Goal: Information Seeking & Learning: Check status

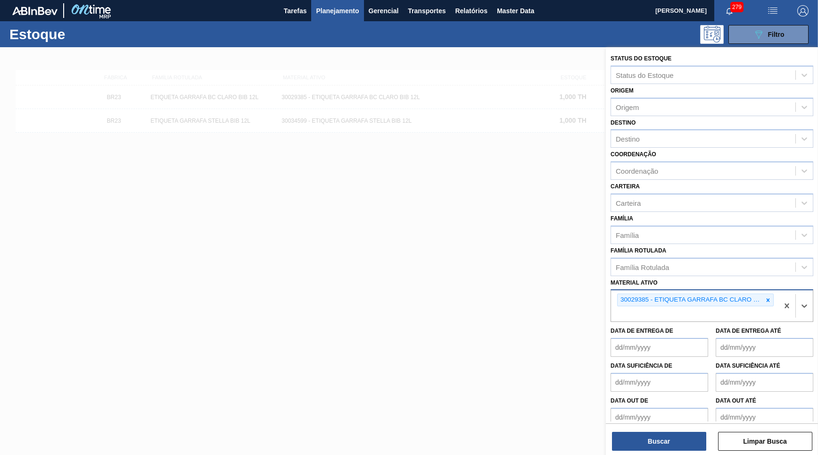
click at [772, 294] on div at bounding box center [768, 300] width 10 height 12
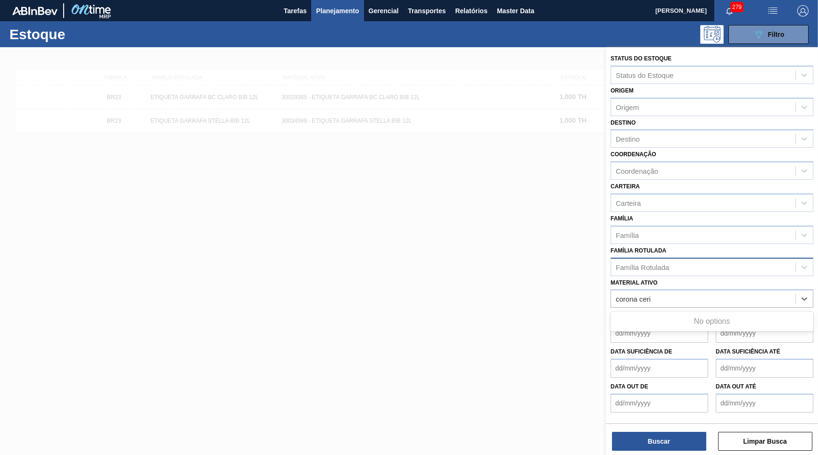
type ativo "corona ceri"
click at [654, 263] on div "Família Rotulada" at bounding box center [642, 267] width 53 height 8
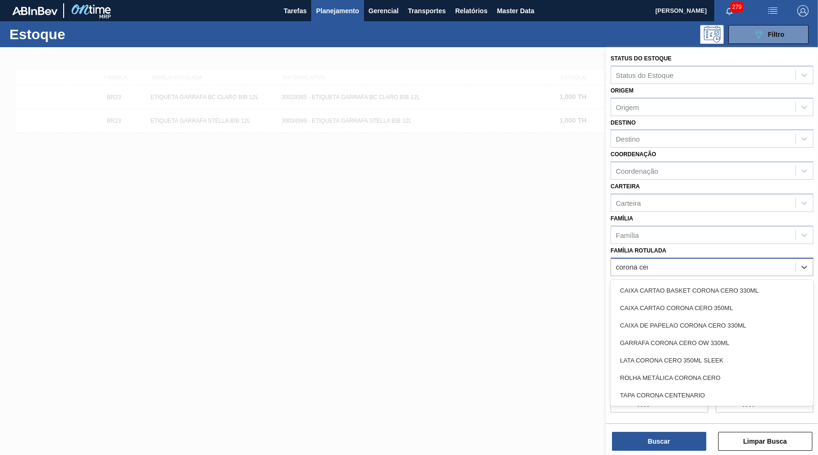
type Rotulada "corona cero"
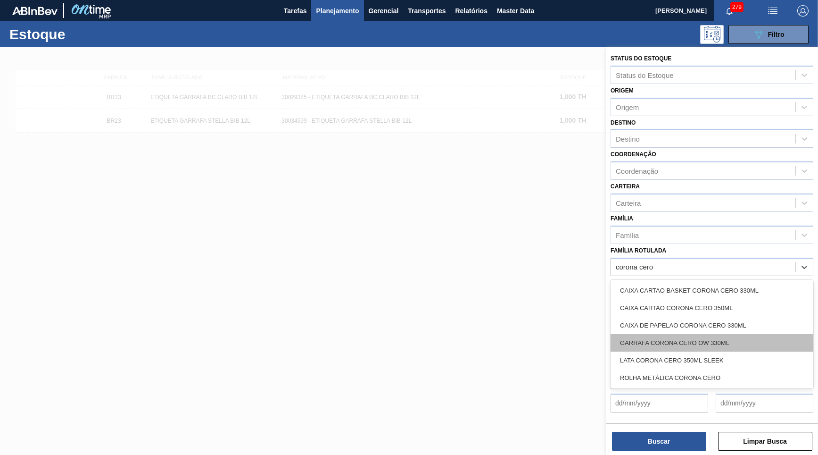
click at [713, 334] on div "GARRAFA CORONA CERO OW 330ML" at bounding box center [712, 342] width 203 height 17
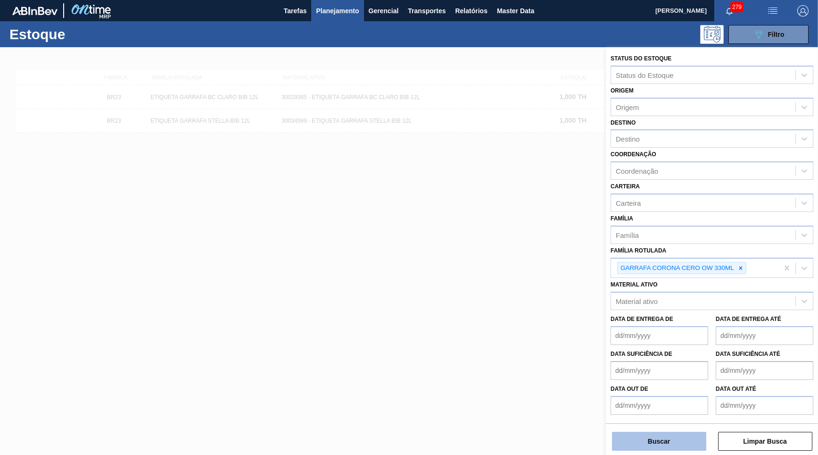
click at [658, 447] on button "Buscar" at bounding box center [659, 441] width 94 height 19
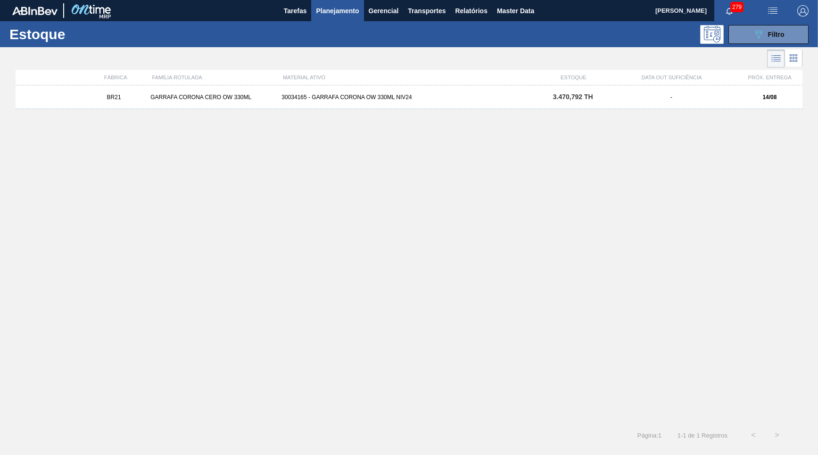
click at [646, 97] on div "-" at bounding box center [671, 97] width 131 height 7
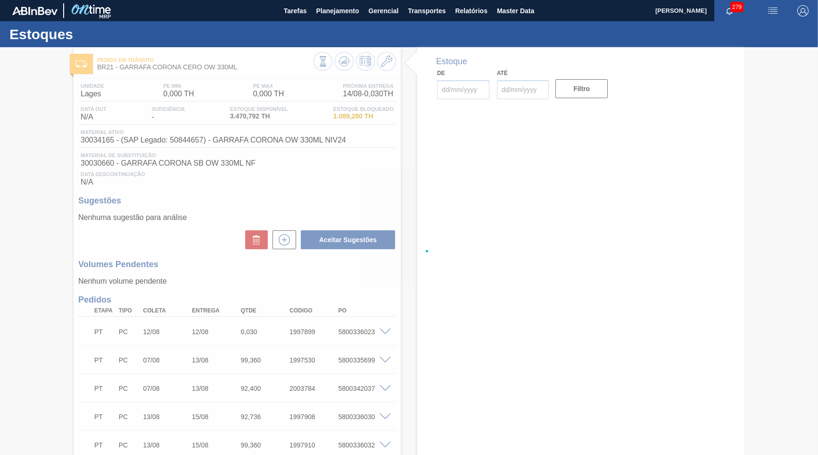
type input "[DATE]"
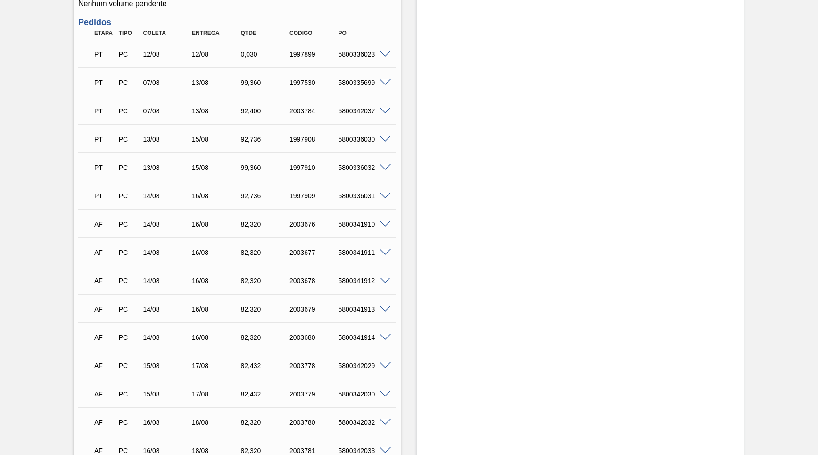
scroll to position [280, 0]
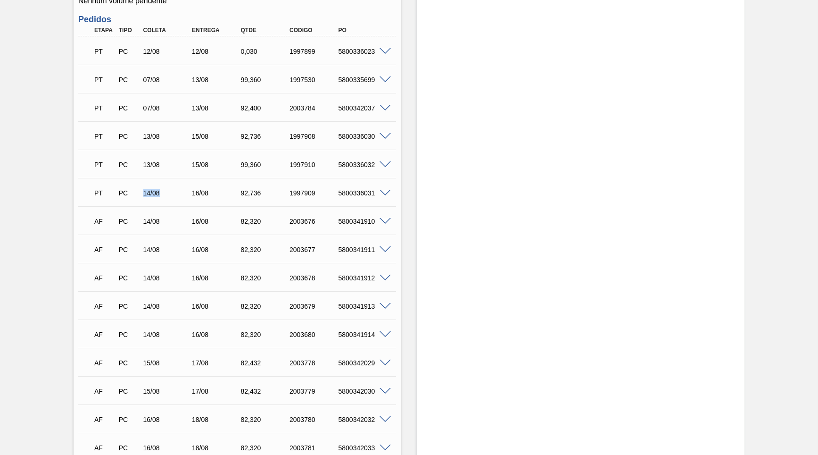
drag, startPoint x: 143, startPoint y: 191, endPoint x: 191, endPoint y: 191, distance: 48.1
click at [191, 191] on div "14/08" at bounding box center [168, 193] width 54 height 8
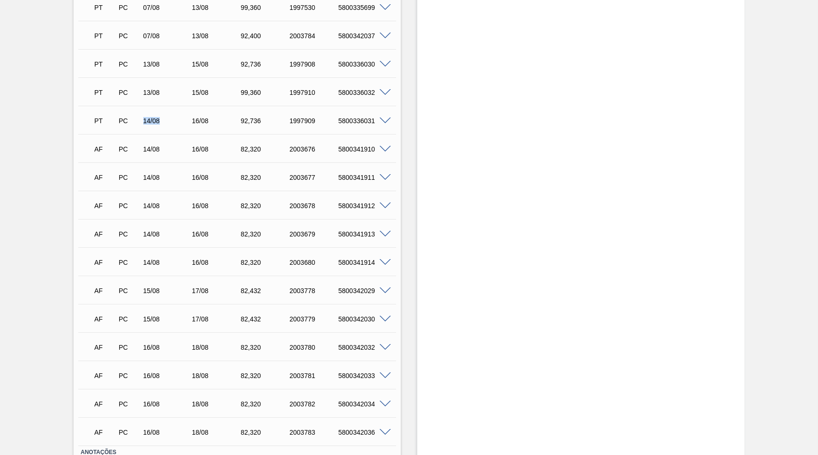
scroll to position [416, 0]
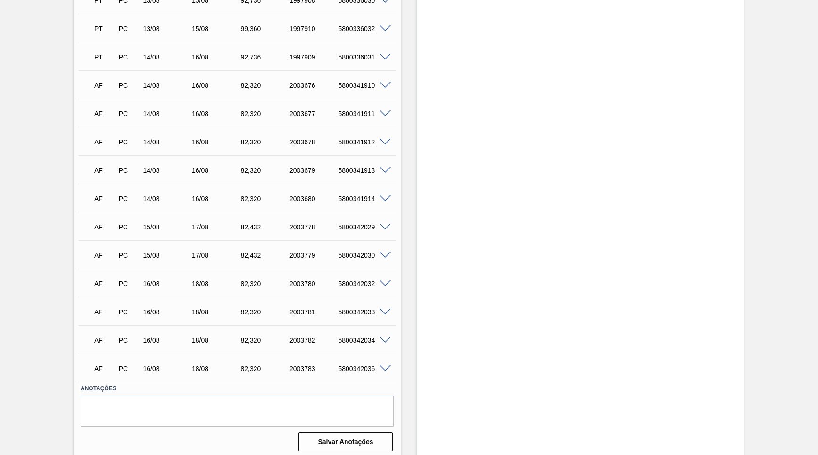
click at [352, 228] on div "AF PC 15/08 17/08 82,432 2003778 5800342029" at bounding box center [234, 226] width 293 height 19
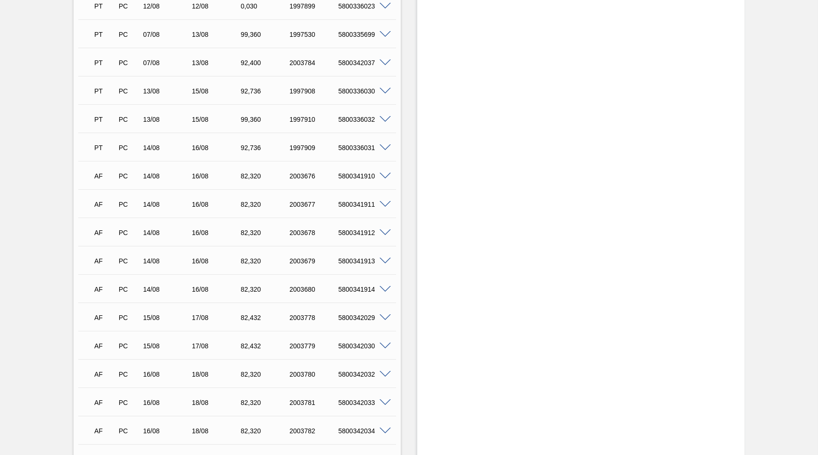
scroll to position [280, 0]
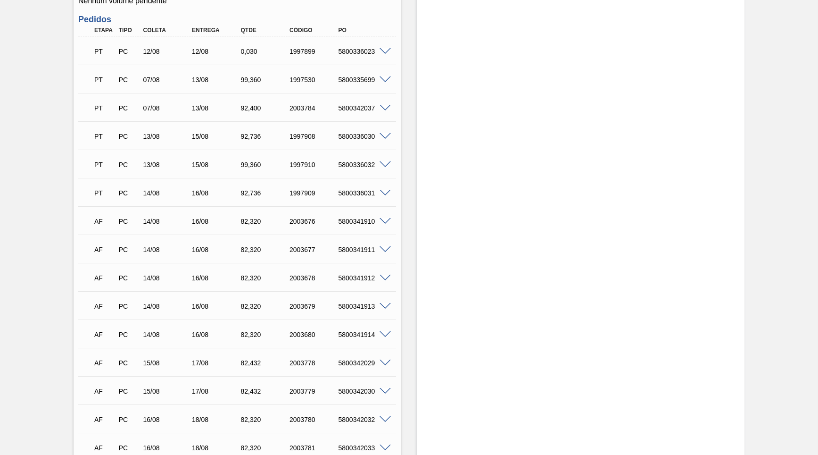
click at [340, 72] on div "PT PC 07/08 13/08 99,360 1997530 5800335699" at bounding box center [234, 78] width 293 height 19
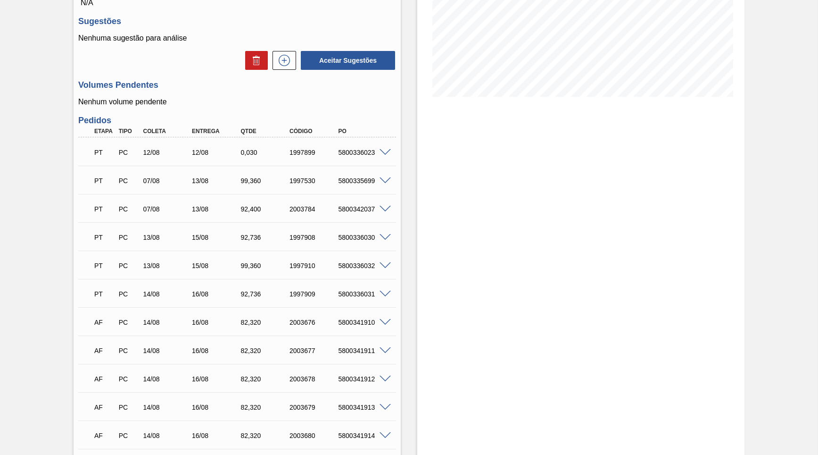
scroll to position [181, 0]
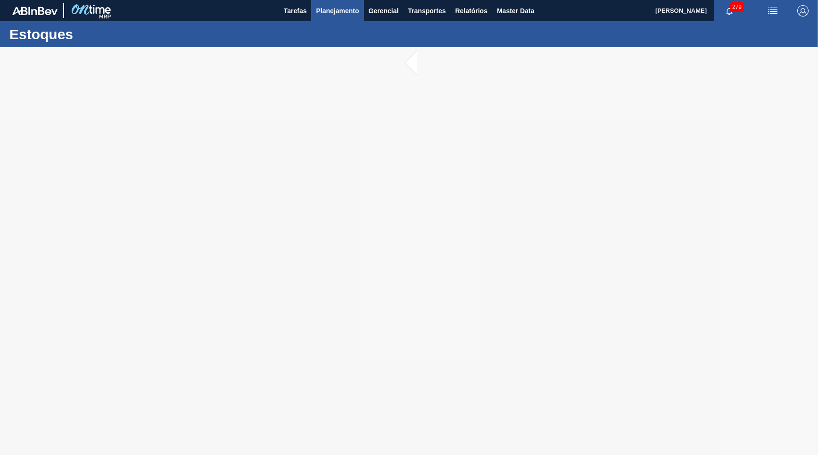
click at [334, 6] on span "Planejamento" at bounding box center [337, 10] width 43 height 11
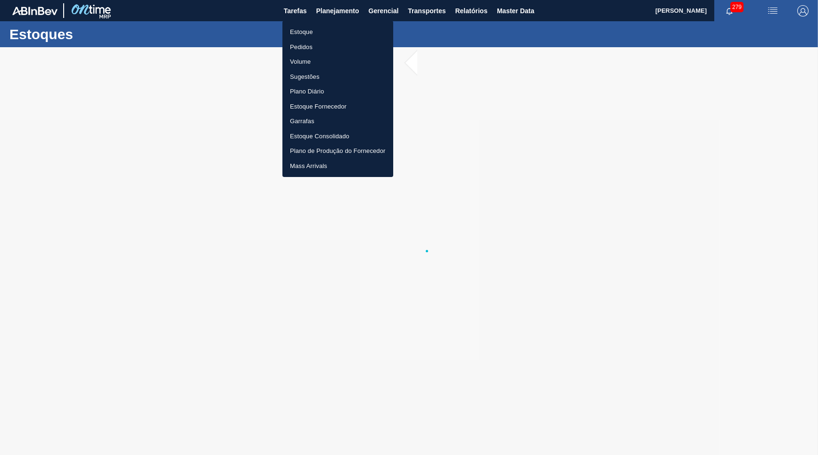
click at [307, 46] on li "Pedidos" at bounding box center [338, 47] width 111 height 15
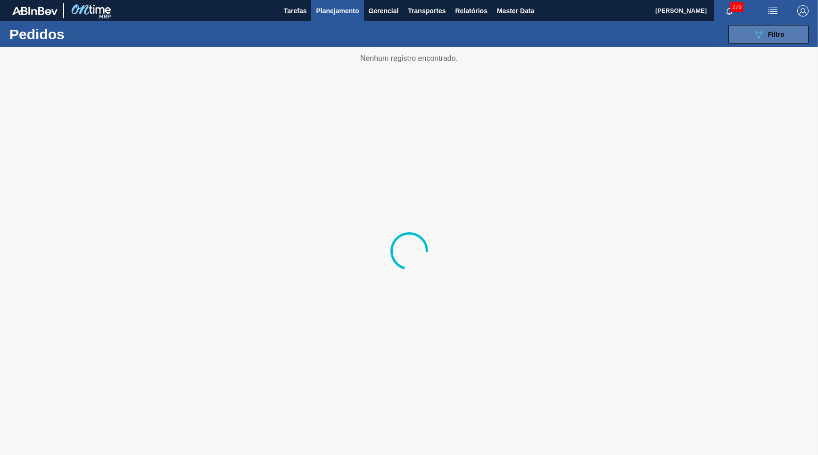
click at [756, 37] on icon "089F7B8B-B2A5-4AFE-B5C0-19BA573D28AC" at bounding box center [758, 34] width 11 height 11
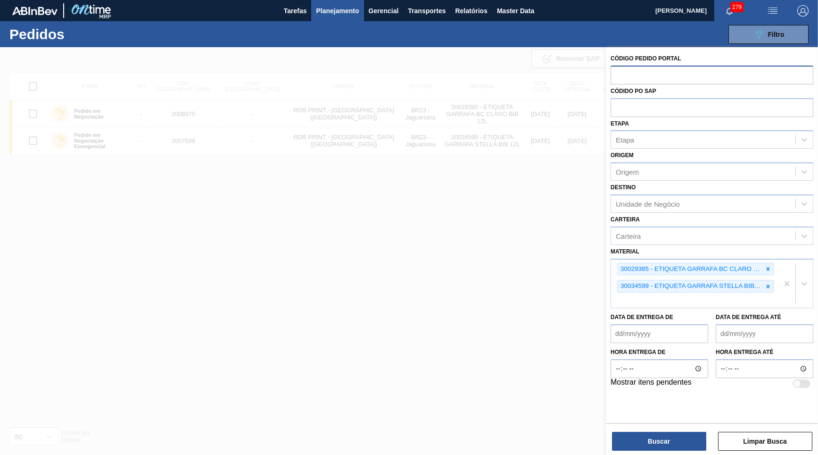
click at [694, 77] on input "text" at bounding box center [712, 75] width 203 height 18
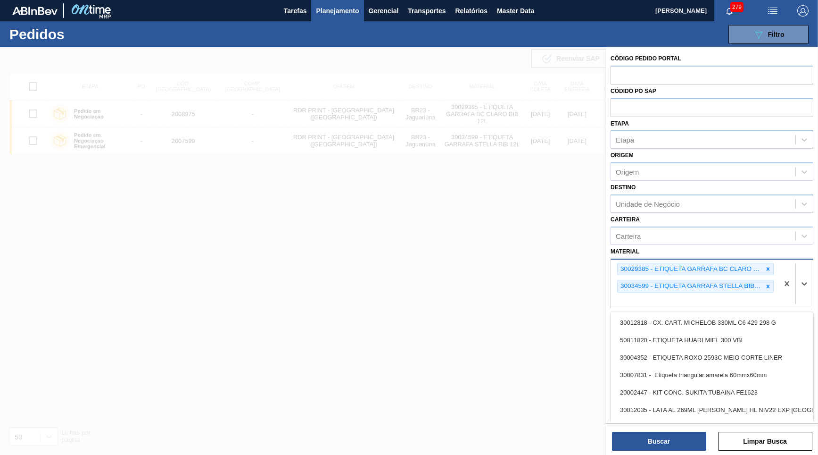
click at [761, 263] on div "30029385 - ETIQUETA GARRAFA BC CLARO BIB 12L" at bounding box center [690, 269] width 145 height 12
click at [766, 266] on icon at bounding box center [768, 269] width 7 height 7
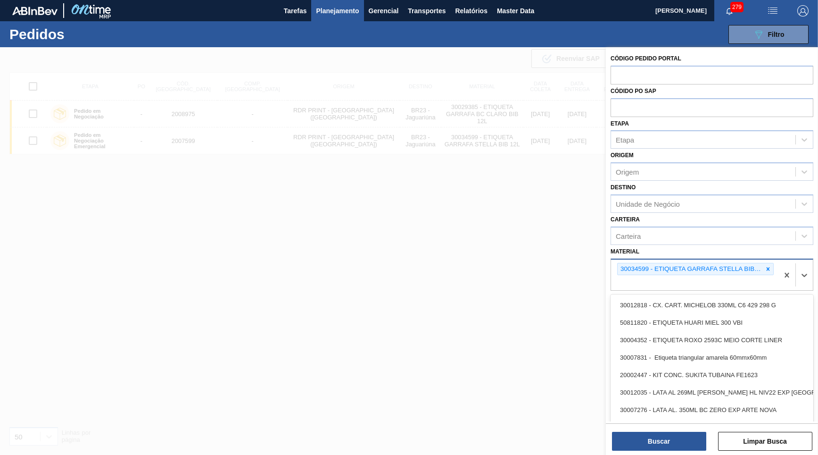
click at [766, 266] on icon at bounding box center [768, 269] width 7 height 7
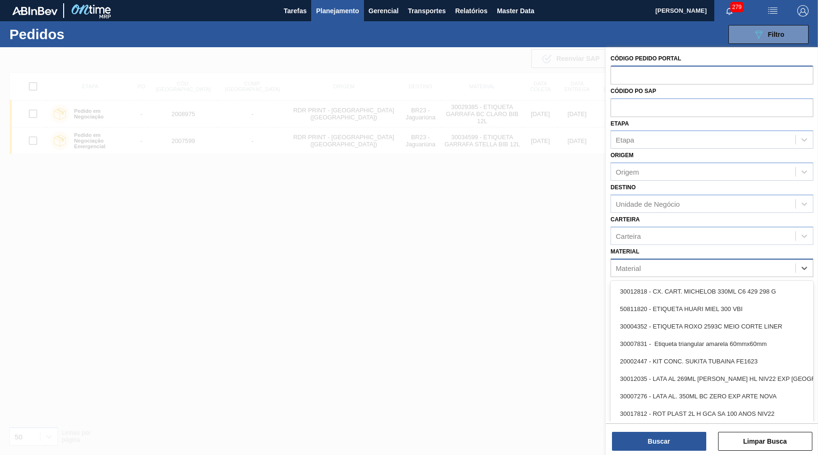
click at [634, 79] on input "text" at bounding box center [712, 75] width 203 height 18
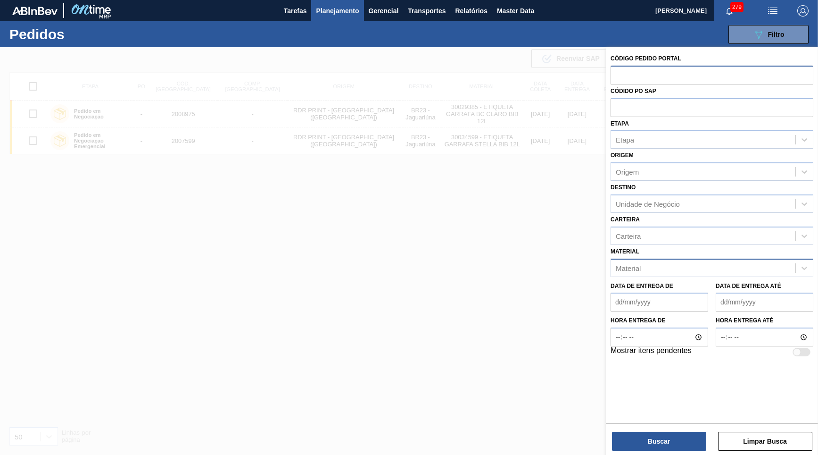
paste input "5800332157"
type input "5800332157"
click at [654, 103] on input "text" at bounding box center [712, 107] width 203 height 18
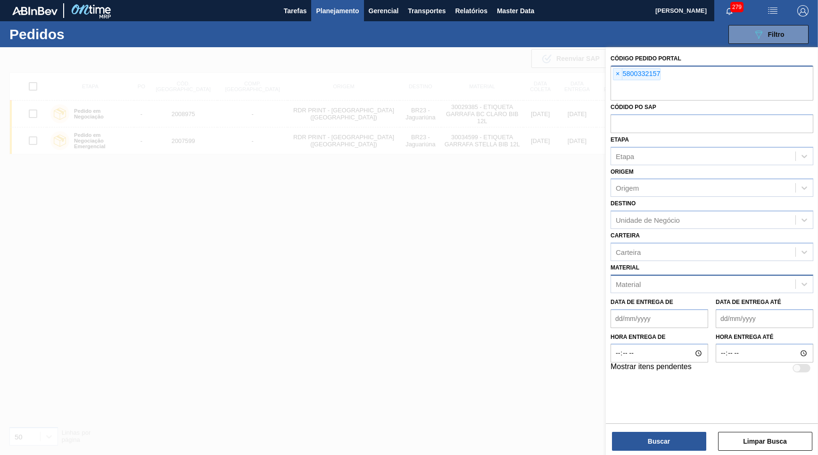
paste input "5800332157"
type input "5800332157"
click at [615, 75] on span "×" at bounding box center [618, 73] width 9 height 11
click at [661, 428] on div "Buscar Limpar Busca" at bounding box center [712, 436] width 212 height 26
click at [665, 446] on button "Buscar" at bounding box center [659, 441] width 94 height 19
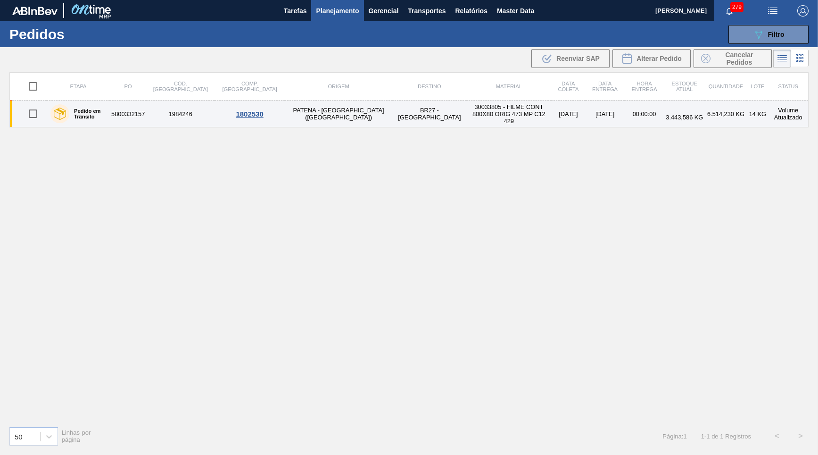
click at [126, 117] on td "5800332157" at bounding box center [128, 113] width 36 height 27
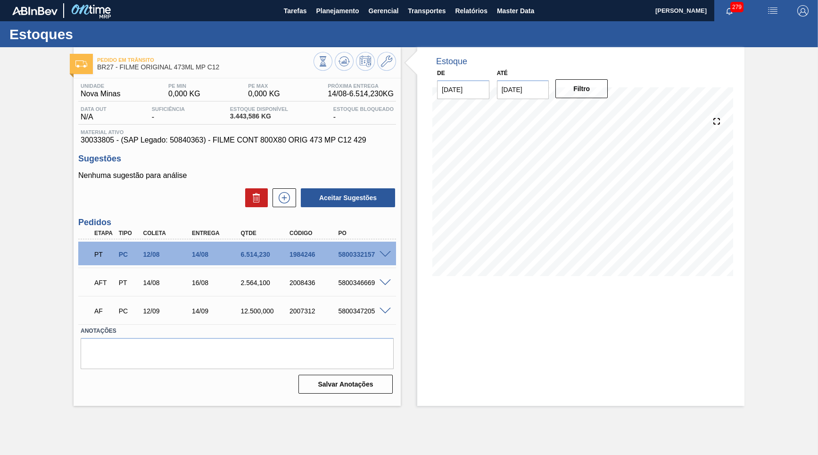
click at [385, 279] on span at bounding box center [385, 282] width 11 height 7
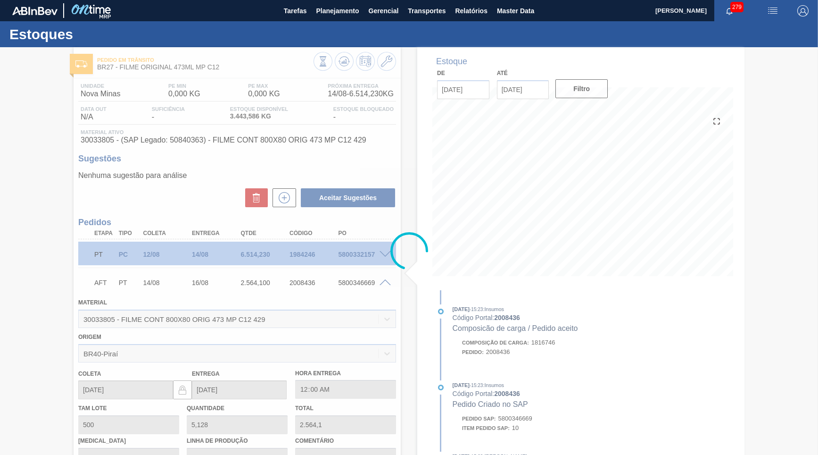
click at [370, 250] on div at bounding box center [409, 251] width 818 height 408
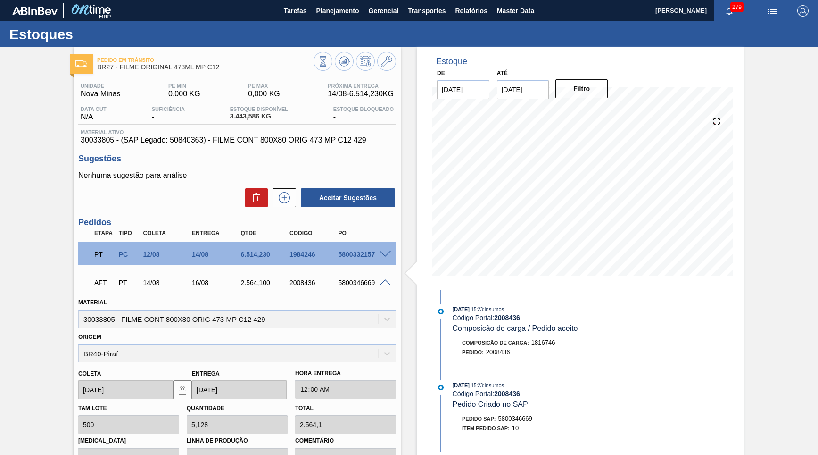
click at [361, 250] on div "5800332157" at bounding box center [363, 254] width 54 height 8
click at [278, 250] on div "6.514,230" at bounding box center [266, 254] width 54 height 8
click at [289, 253] on div "1984246" at bounding box center [314, 254] width 54 height 8
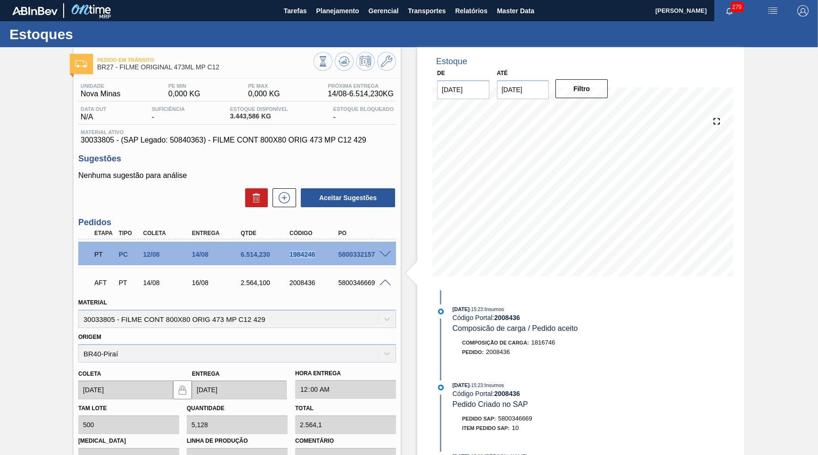
click at [289, 253] on div "1984246" at bounding box center [314, 254] width 54 height 8
copy div "1984246"
click at [330, 12] on span "Planejamento" at bounding box center [337, 10] width 43 height 11
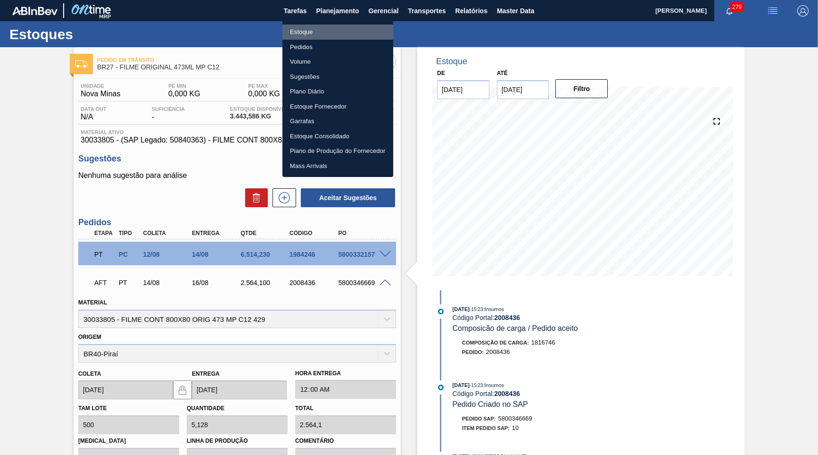
click at [310, 34] on li "Estoque" at bounding box center [338, 32] width 111 height 15
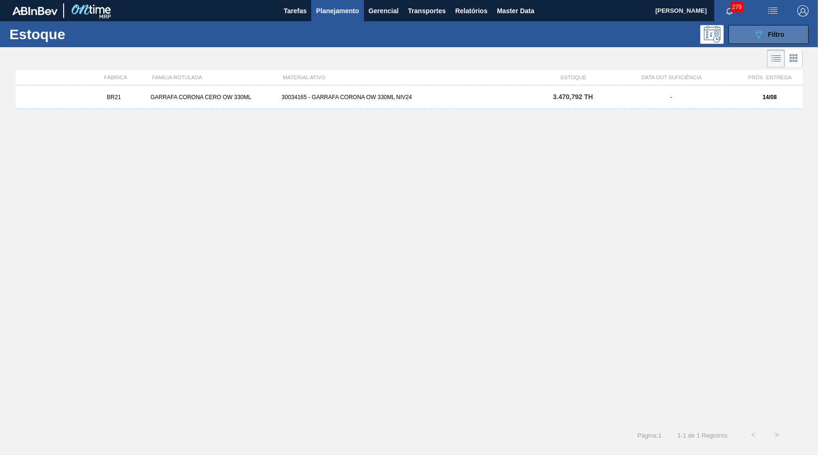
click at [766, 32] on div "089F7B8B-B2A5-4AFE-B5C0-19BA573D28AC Filtro" at bounding box center [769, 34] width 32 height 11
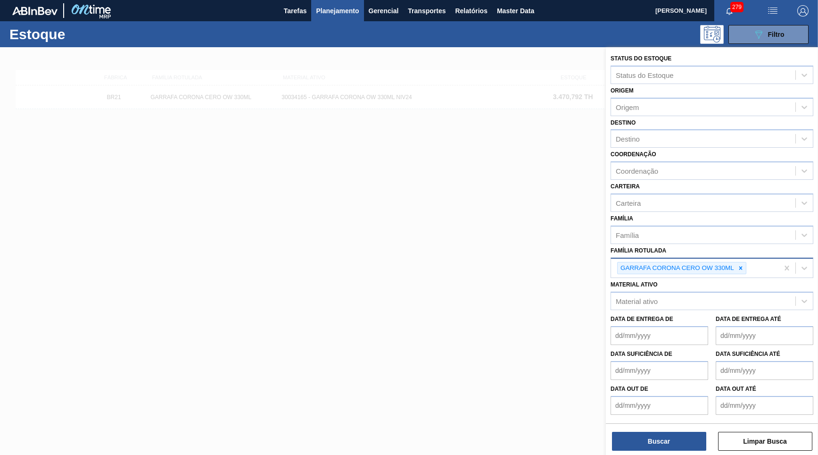
click at [735, 262] on div "GARRAFA CORONA CERO OW 330ML" at bounding box center [677, 268] width 118 height 12
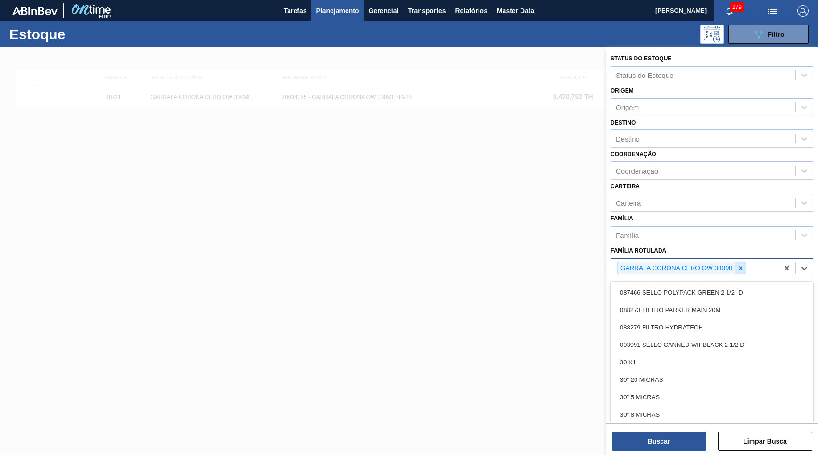
click at [739, 265] on icon at bounding box center [741, 268] width 7 height 7
paste Rotulada "FILME ORIGINAL 269ML MP"
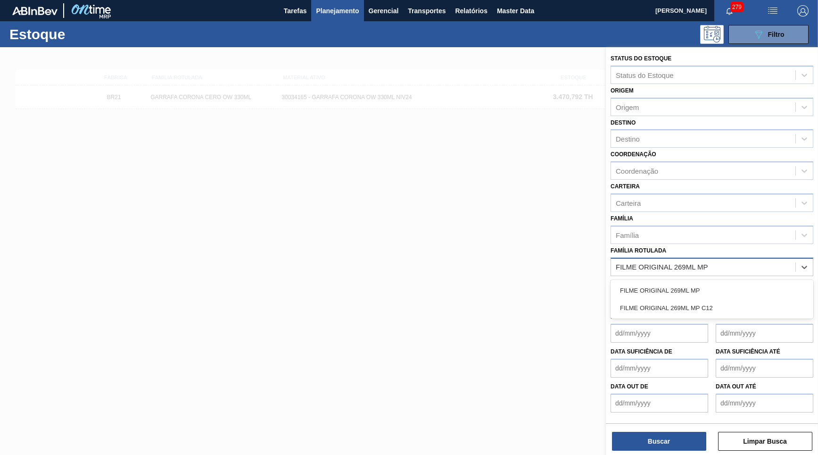
type Rotulada "FILME ORIGINAL 269ML M"
click at [651, 283] on div "FILME ORIGINAL 269ML MP" at bounding box center [712, 290] width 203 height 17
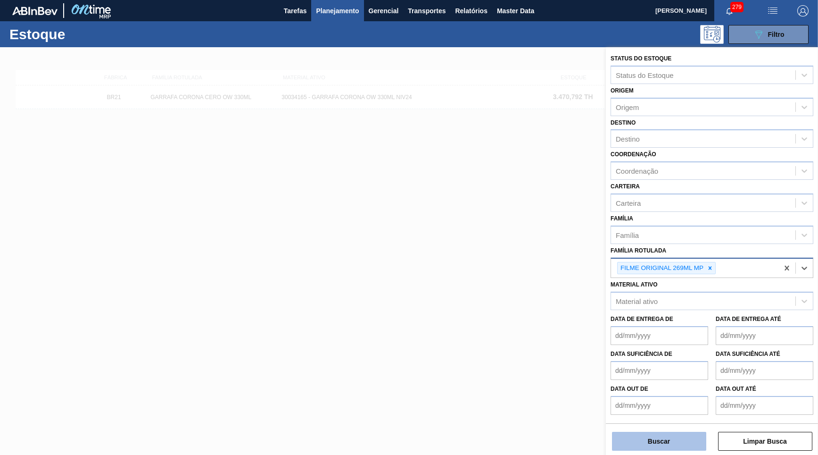
click at [661, 444] on button "Buscar" at bounding box center [659, 441] width 94 height 19
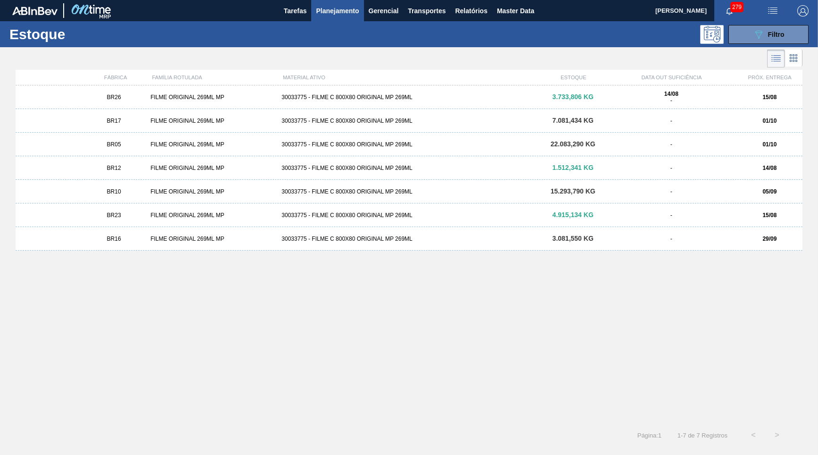
click at [154, 187] on div "BR10 FILME ORIGINAL 269ML MP 30033775 - FILME C 800X80 ORIGINAL MP 269ML 15.293…" at bounding box center [409, 192] width 787 height 24
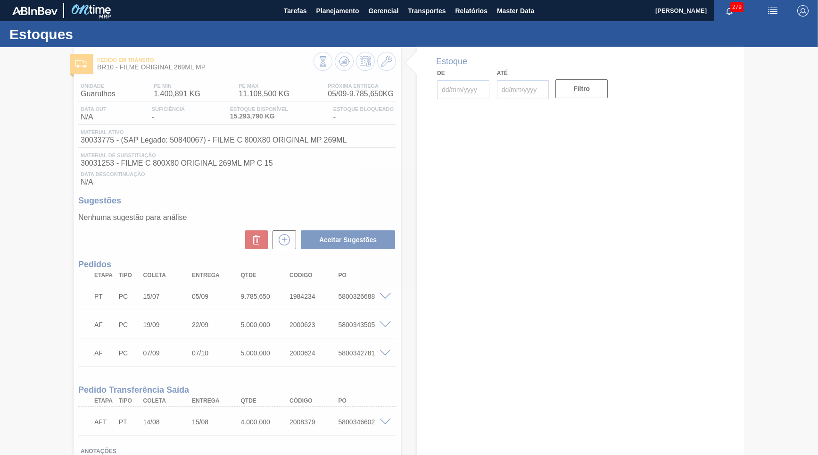
type input "[DATE]"
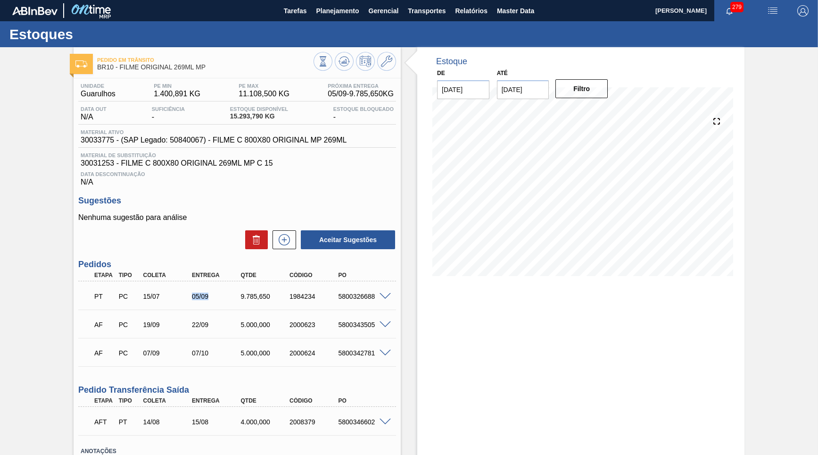
drag, startPoint x: 191, startPoint y: 295, endPoint x: 219, endPoint y: 291, distance: 28.2
click at [219, 292] on div "05/09" at bounding box center [217, 296] width 54 height 8
click at [143, 294] on div "15/07" at bounding box center [168, 296] width 54 height 8
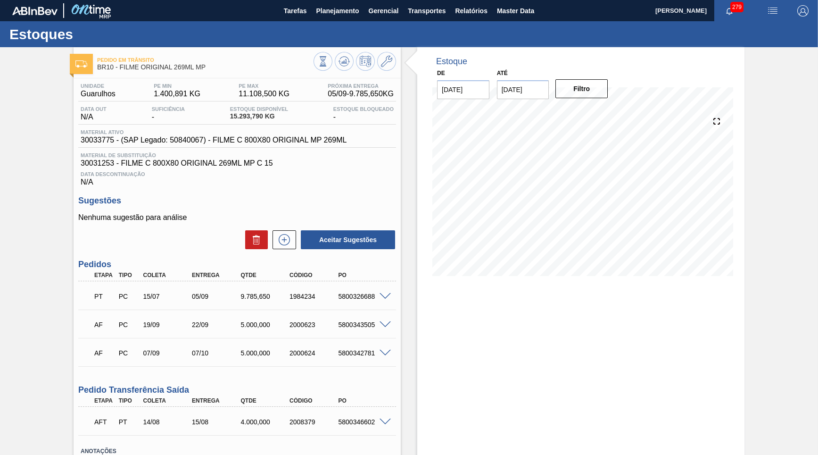
click at [201, 292] on div "05/09" at bounding box center [217, 296] width 54 height 8
click at [391, 292] on div at bounding box center [386, 295] width 19 height 7
click at [388, 293] on span at bounding box center [385, 296] width 11 height 7
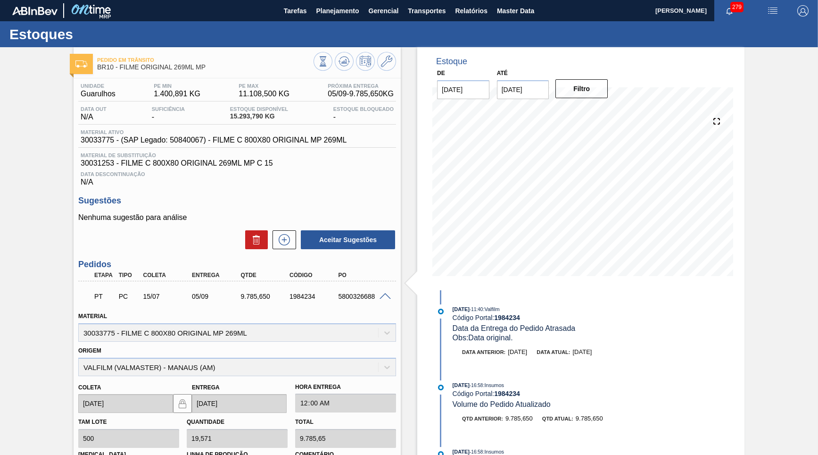
click at [369, 294] on div "5800326688" at bounding box center [363, 296] width 54 height 8
click at [575, 275] on div at bounding box center [581, 195] width 297 height 189
click at [340, 8] on span "Planejamento" at bounding box center [337, 10] width 43 height 11
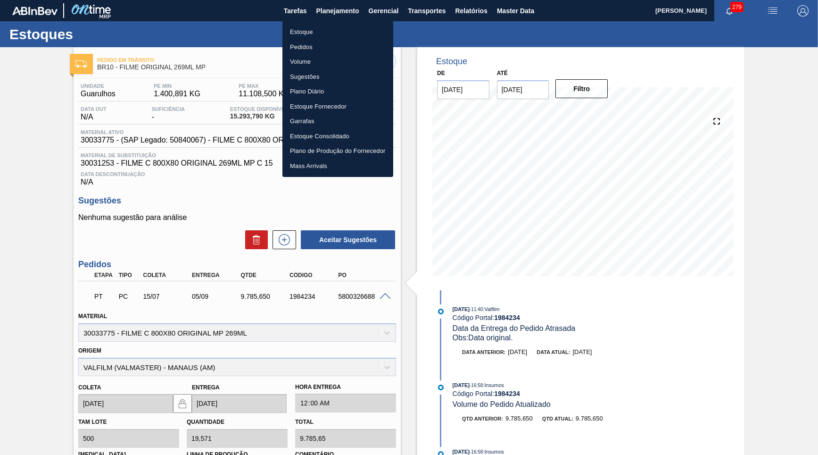
click at [317, 46] on li "Pedidos" at bounding box center [338, 47] width 111 height 15
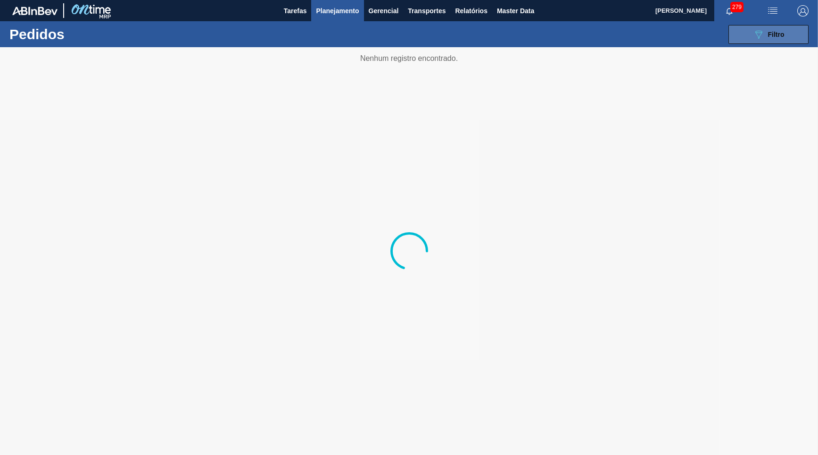
click at [766, 38] on div "089F7B8B-B2A5-4AFE-B5C0-19BA573D28AC Filtro" at bounding box center [769, 34] width 32 height 11
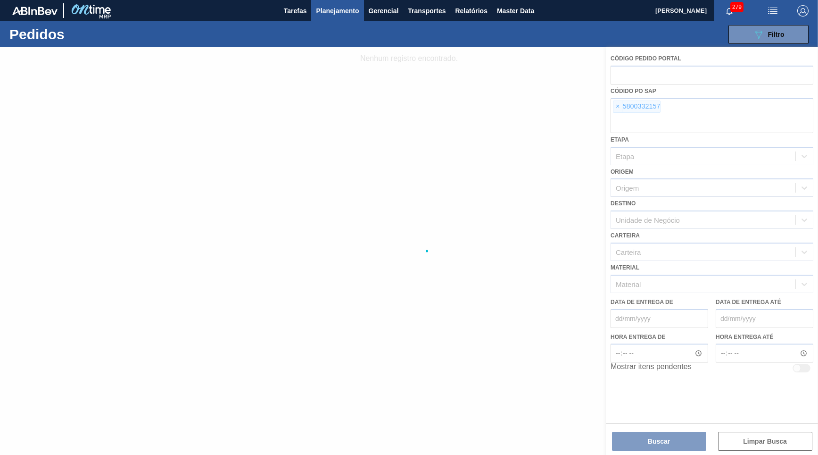
click at [618, 104] on div at bounding box center [409, 251] width 818 height 408
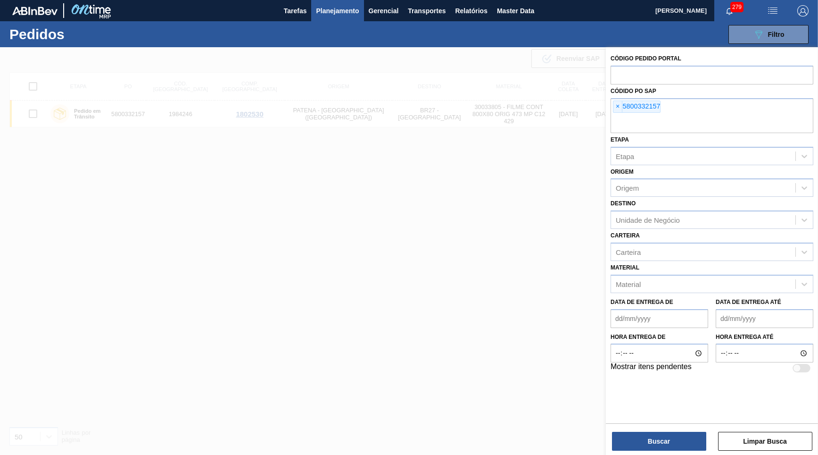
click at [618, 104] on span "×" at bounding box center [618, 106] width 9 height 11
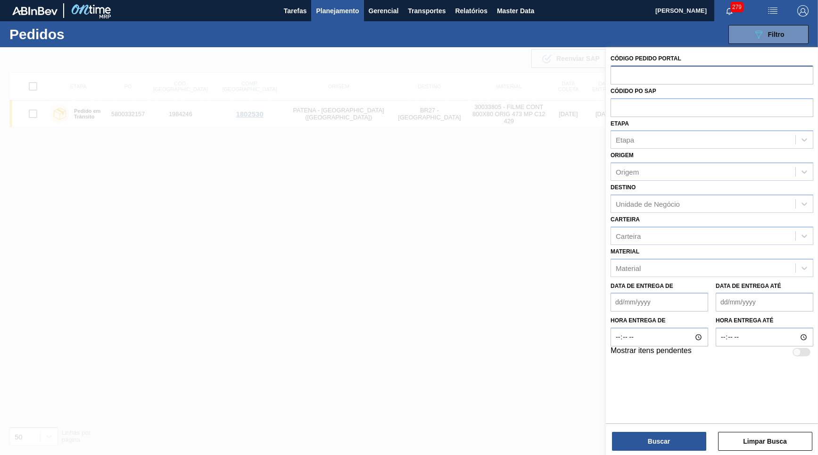
click at [630, 78] on input "text" at bounding box center [712, 75] width 203 height 18
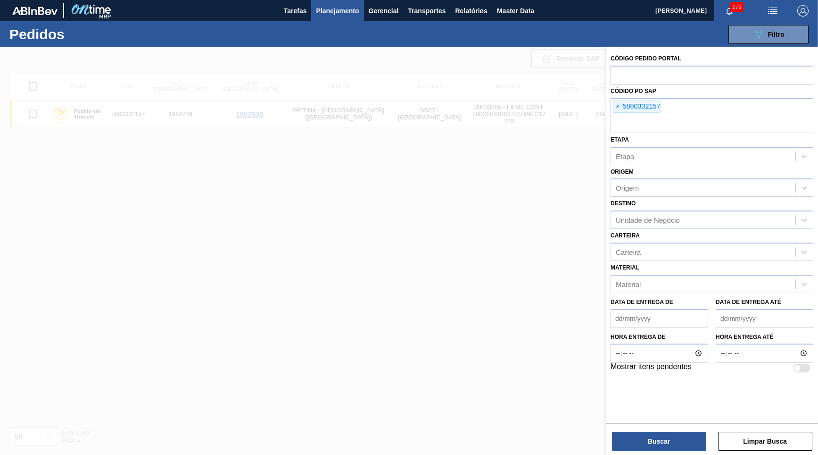
paste input "1984246"
type input "1984246"
click at [615, 101] on div "Códido PO SAP × 5800332157" at bounding box center [712, 108] width 203 height 49
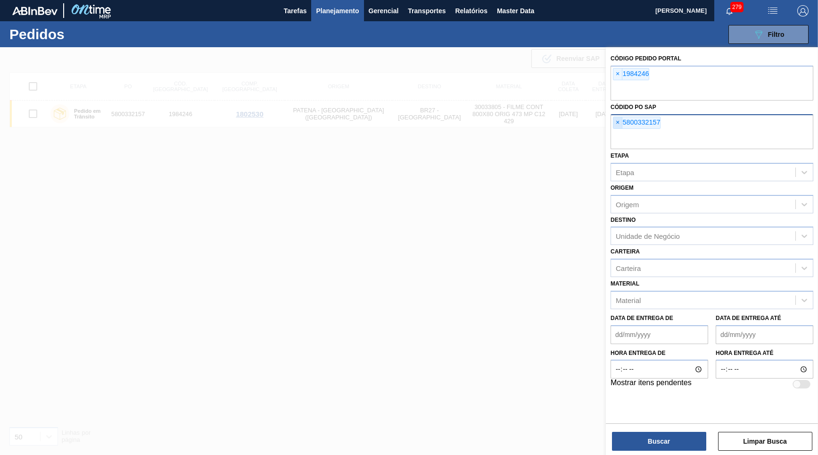
click at [617, 119] on span "×" at bounding box center [618, 122] width 9 height 11
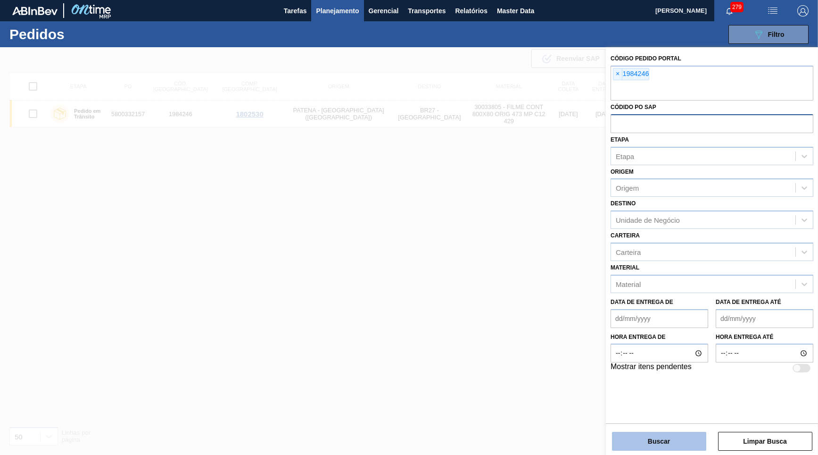
click at [648, 450] on button "Buscar" at bounding box center [659, 441] width 94 height 19
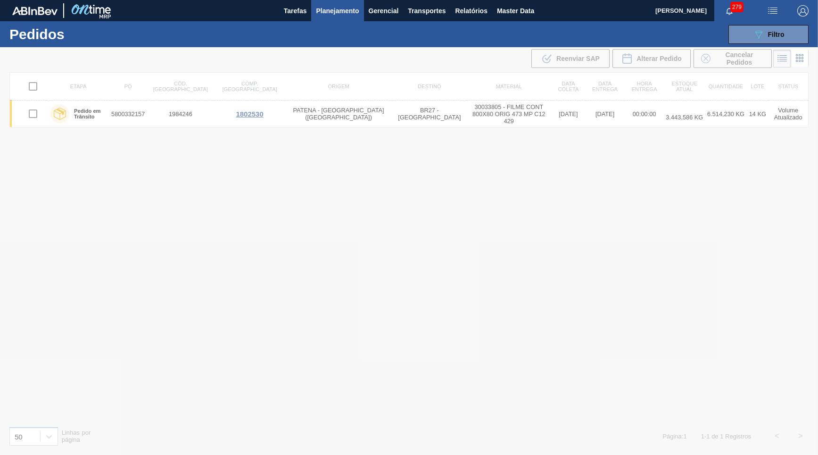
click at [319, 117] on div at bounding box center [409, 251] width 818 height 408
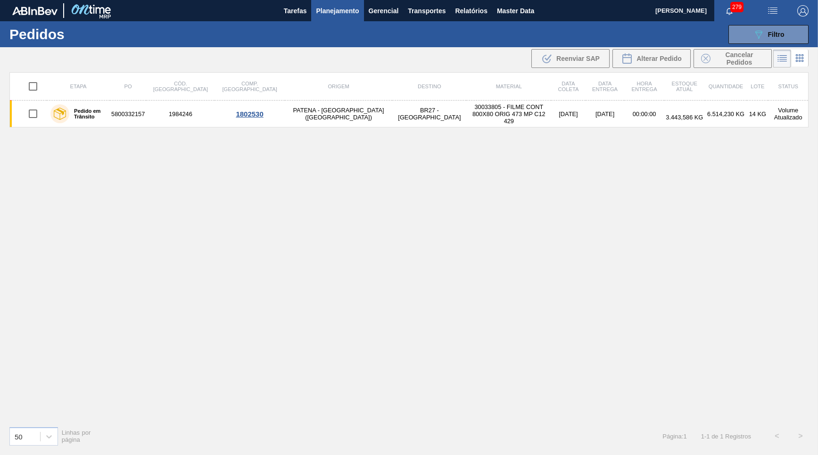
click at [319, 117] on td "PATENA - CAMPO GRANDE (MS)" at bounding box center [339, 113] width 108 height 27
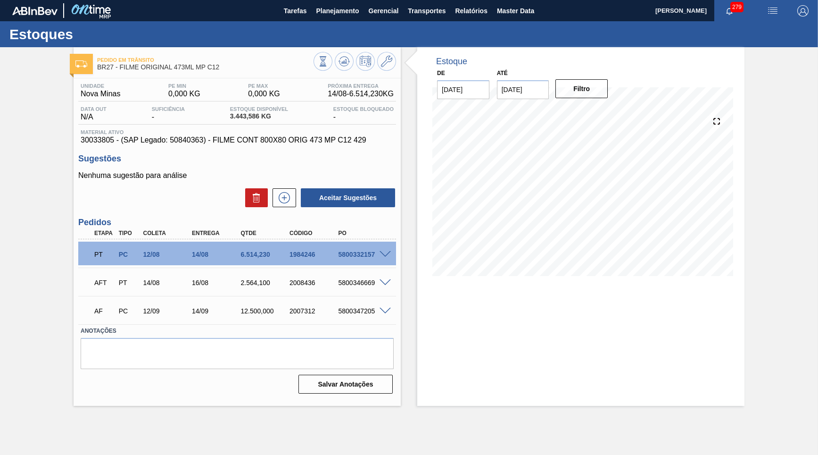
click at [388, 251] on span at bounding box center [385, 254] width 11 height 7
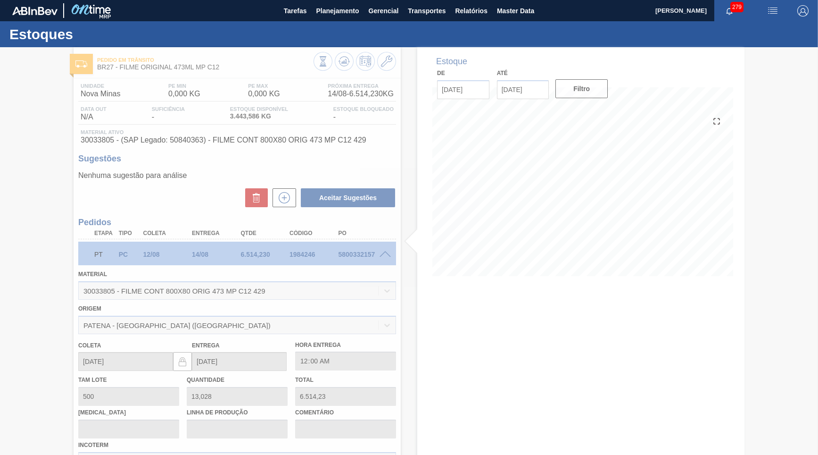
click at [31, 274] on div at bounding box center [409, 251] width 818 height 408
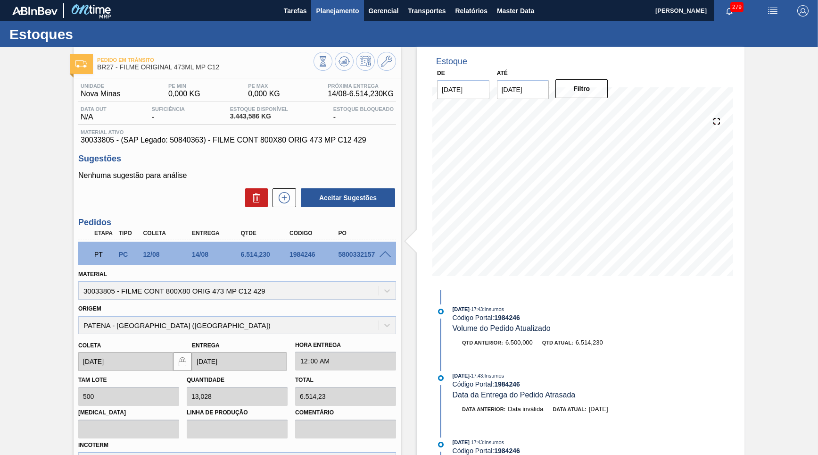
click at [329, 19] on button "Planejamento" at bounding box center [337, 10] width 52 height 21
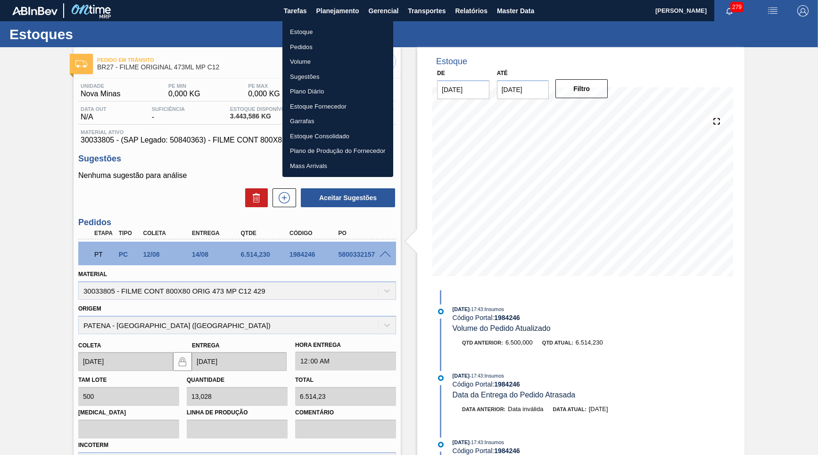
click at [317, 28] on li "Estoque" at bounding box center [338, 32] width 111 height 15
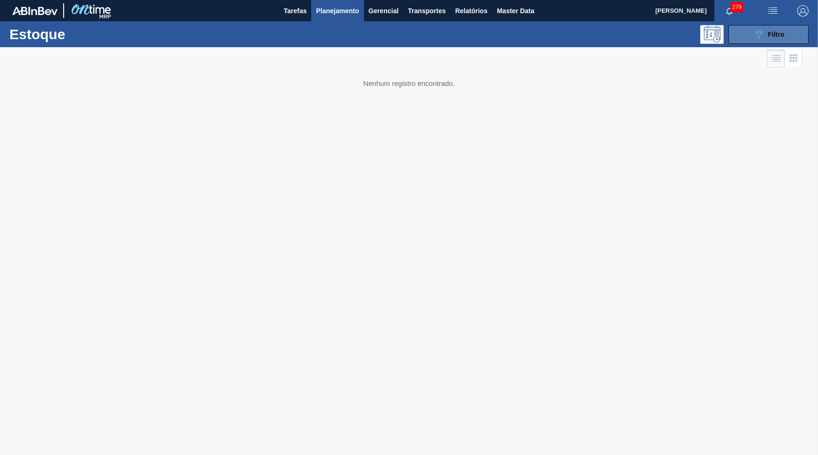
click at [775, 38] on span "Filtro" at bounding box center [776, 35] width 17 height 8
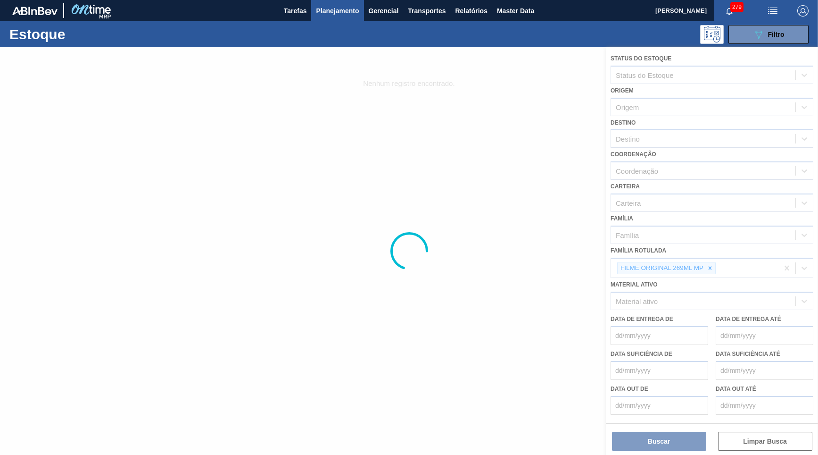
click at [713, 251] on div at bounding box center [409, 251] width 818 height 408
click at [713, 255] on div at bounding box center [409, 251] width 818 height 408
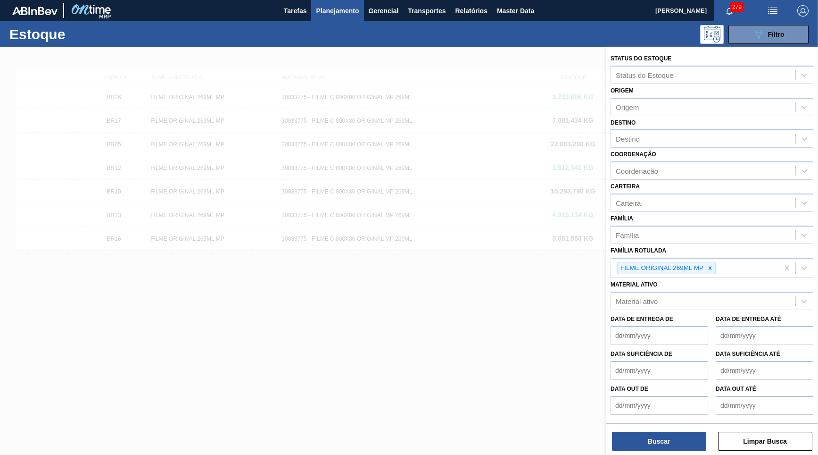
click at [713, 265] on icon at bounding box center [710, 268] width 7 height 7
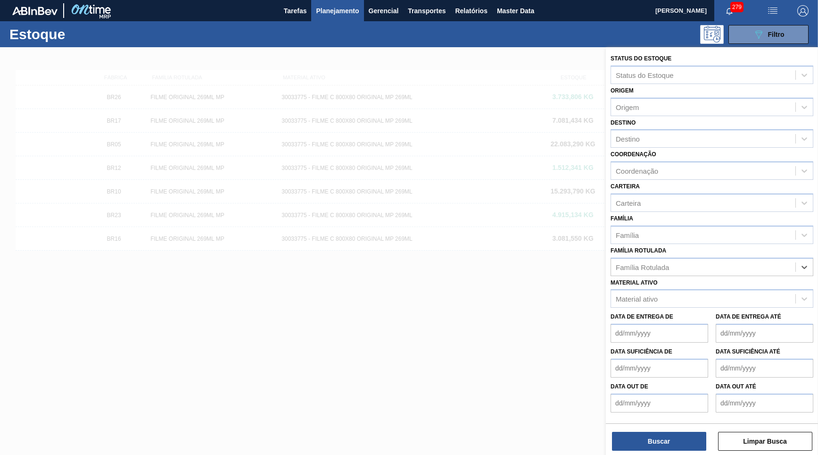
paste Rotulada "FILME AP MP12 473ML"
type Rotulada "FILME AP MP12 473ML"
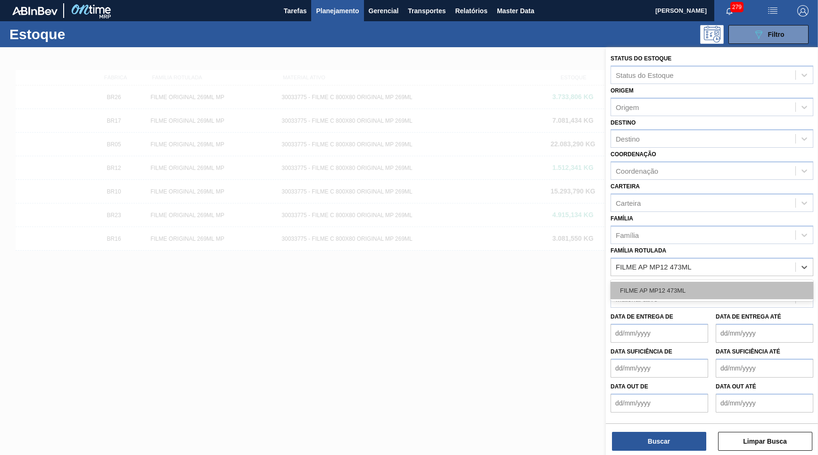
click at [695, 284] on div "FILME AP MP12 473ML" at bounding box center [712, 290] width 203 height 17
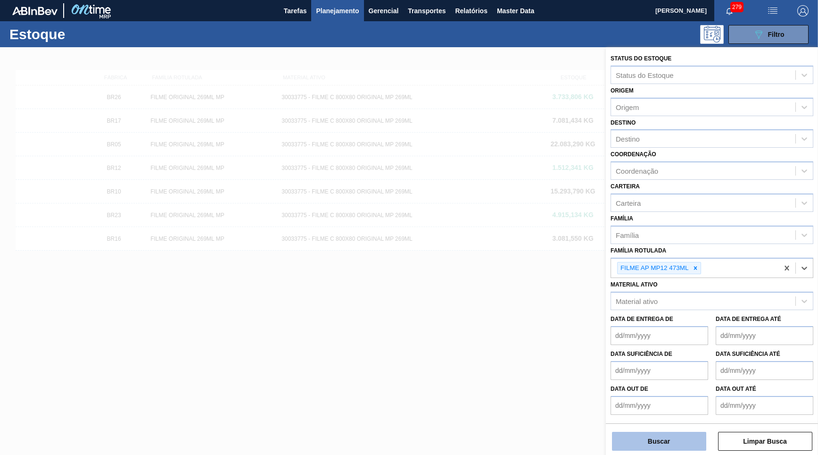
click at [661, 446] on button "Buscar" at bounding box center [659, 441] width 94 height 19
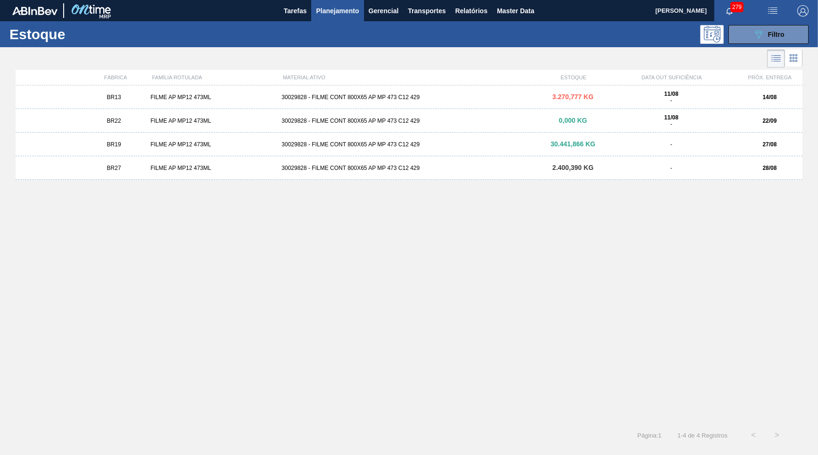
click at [275, 143] on div "FILME AP MP12 473ML" at bounding box center [212, 144] width 131 height 7
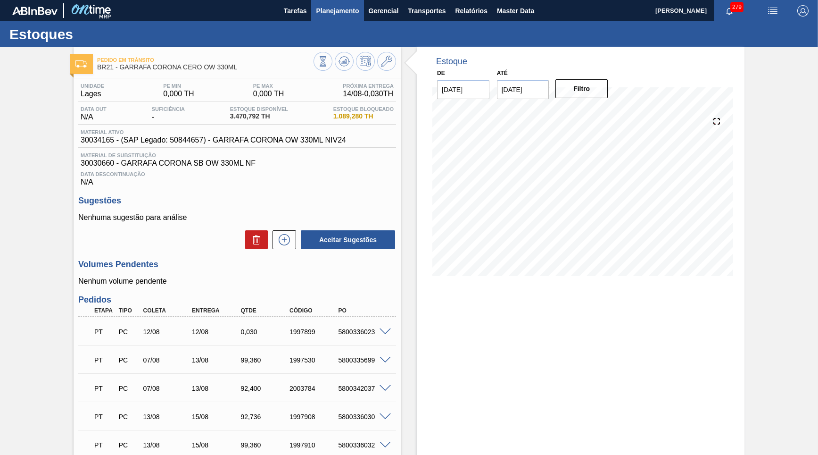
click at [326, 15] on span "Planejamento" at bounding box center [337, 10] width 43 height 11
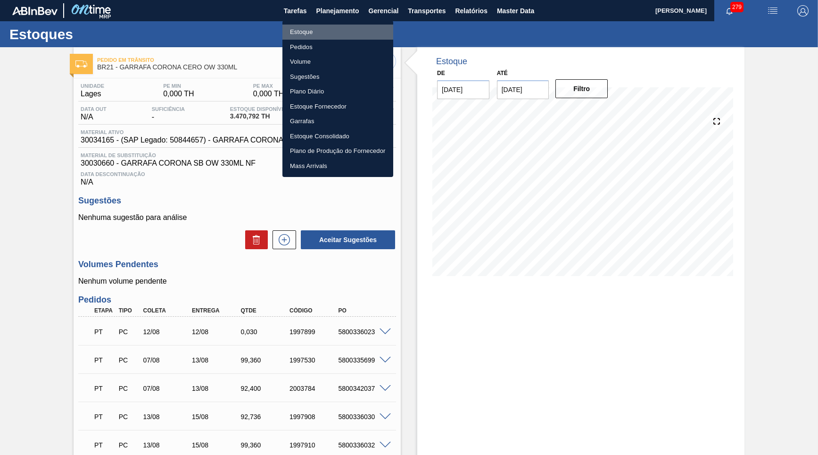
click at [316, 26] on li "Estoque" at bounding box center [338, 32] width 111 height 15
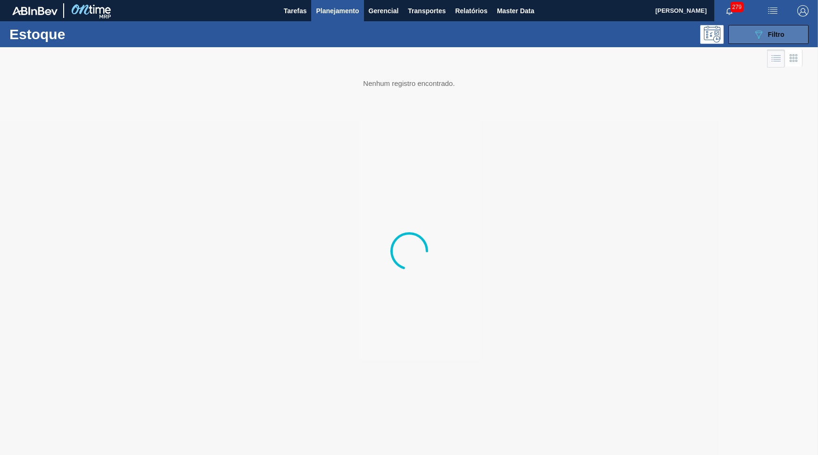
click at [774, 35] on span "Filtro" at bounding box center [776, 35] width 17 height 8
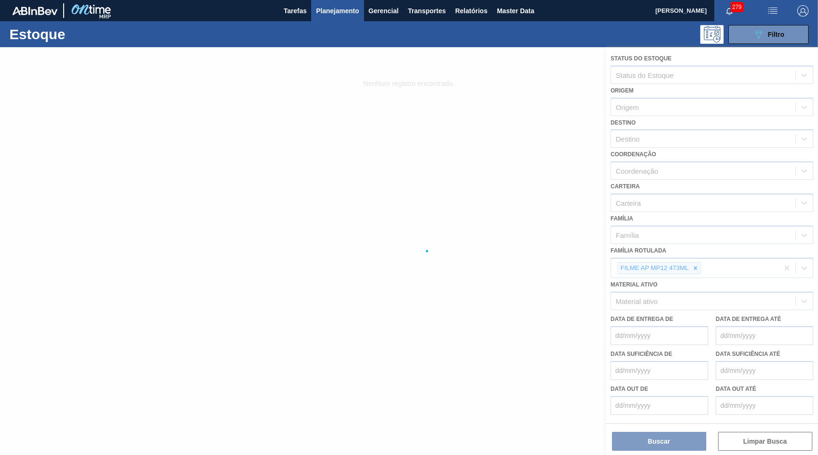
click at [693, 257] on div at bounding box center [409, 251] width 818 height 408
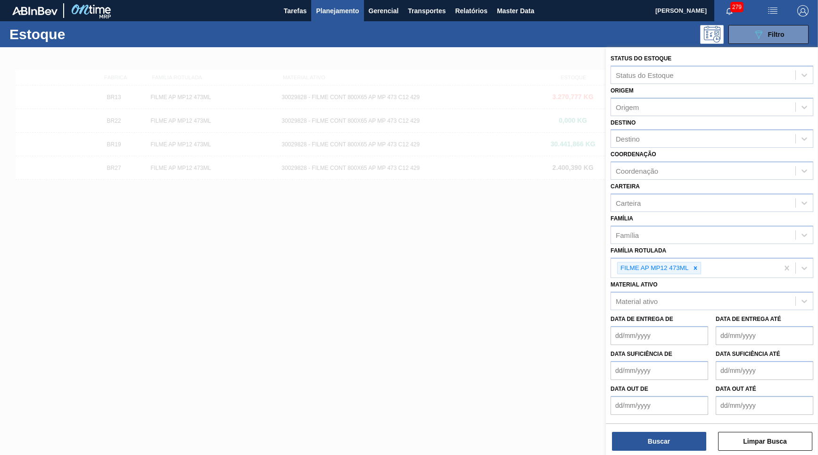
click at [693, 265] on icon at bounding box center [696, 268] width 7 height 7
paste Rotulada "FILME AP MP12 473ML"
type Rotulada "FILME AP MP12 473ML"
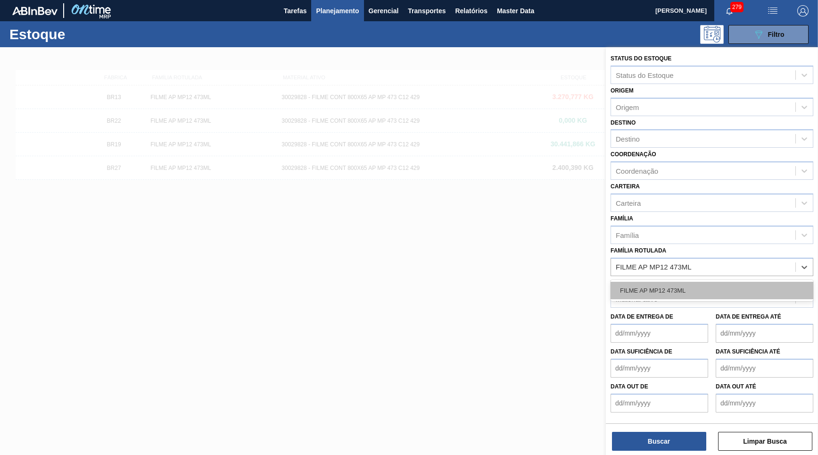
click at [712, 282] on div "FILME AP MP12 473ML" at bounding box center [712, 290] width 203 height 17
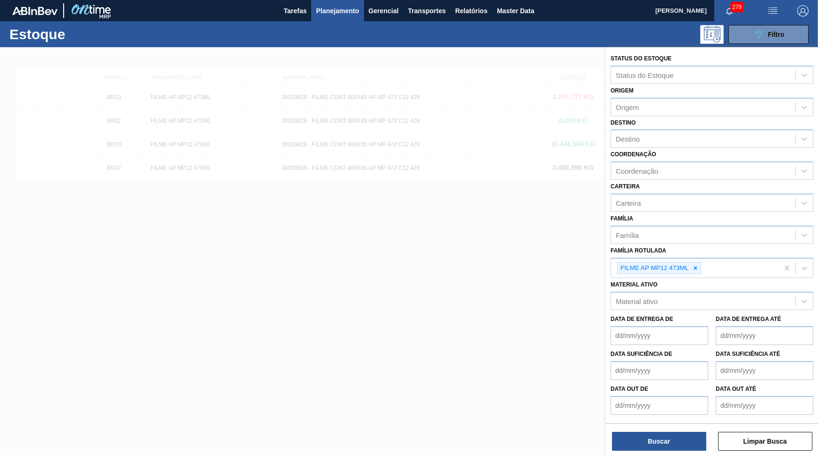
click at [662, 451] on div "Status do Estoque Status do Estoque Origem Origem Destino Destino Coordenação C…" at bounding box center [712, 251] width 212 height 409
click at [664, 448] on button "Buscar" at bounding box center [659, 441] width 94 height 19
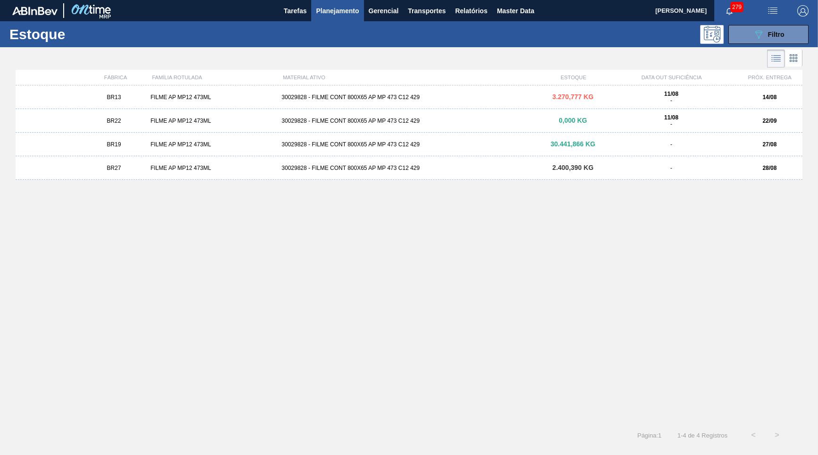
click at [668, 94] on strong "11/08" at bounding box center [672, 94] width 14 height 7
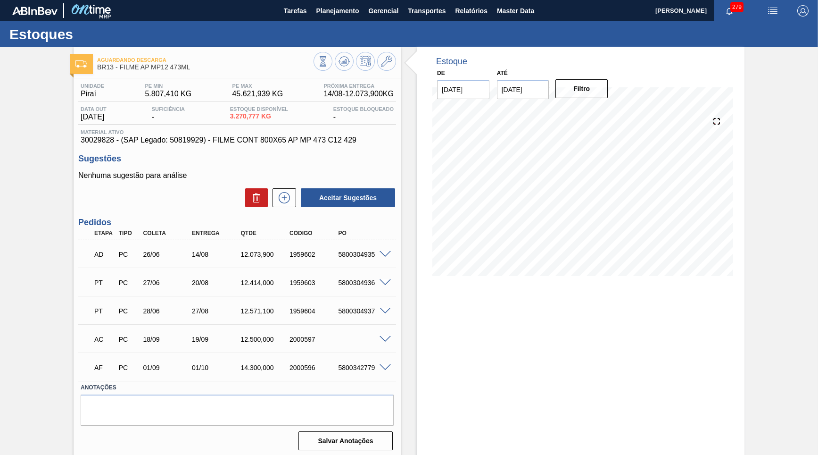
click at [388, 341] on div "AC PC 18/09 19/09 12.500,000 2000597" at bounding box center [237, 338] width 318 height 24
click at [390, 337] on span at bounding box center [385, 339] width 11 height 7
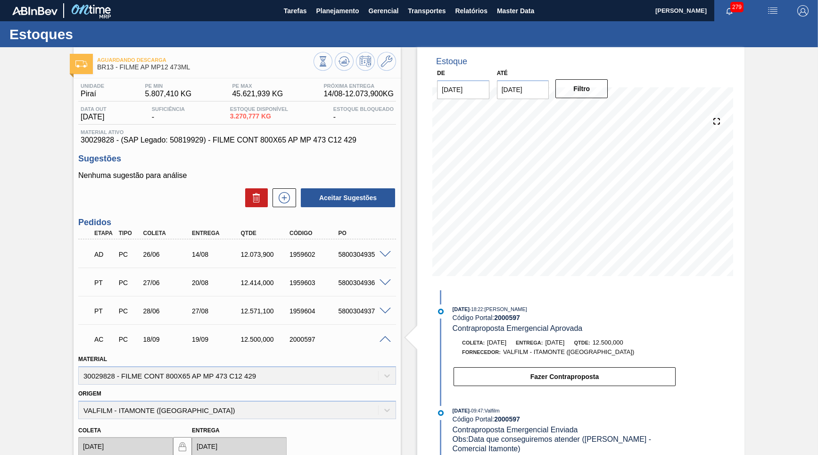
click at [382, 336] on span at bounding box center [385, 339] width 11 height 7
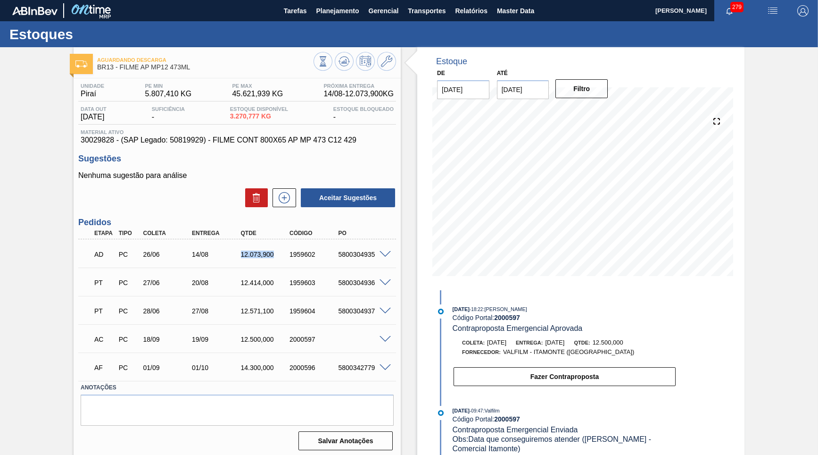
drag, startPoint x: 240, startPoint y: 258, endPoint x: 279, endPoint y: 258, distance: 39.2
click at [279, 258] on div "AD PC 26/06 14/08 12.073,900 1959602 5800304935" at bounding box center [234, 253] width 293 height 19
click at [258, 250] on div "12.073,900" at bounding box center [266, 254] width 54 height 8
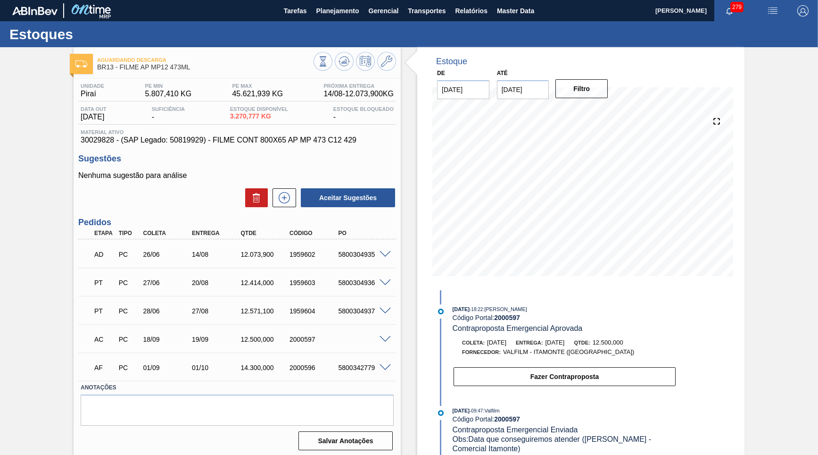
click at [253, 284] on div "12.414,000" at bounding box center [266, 283] width 54 height 8
click at [344, 69] on button at bounding box center [344, 61] width 19 height 19
